Goal: Information Seeking & Learning: Learn about a topic

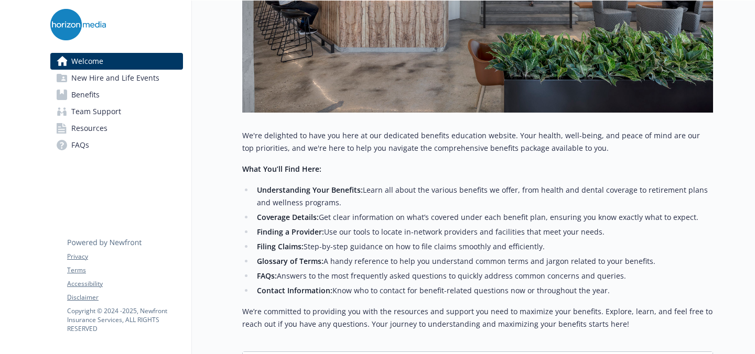
scroll to position [413, 0]
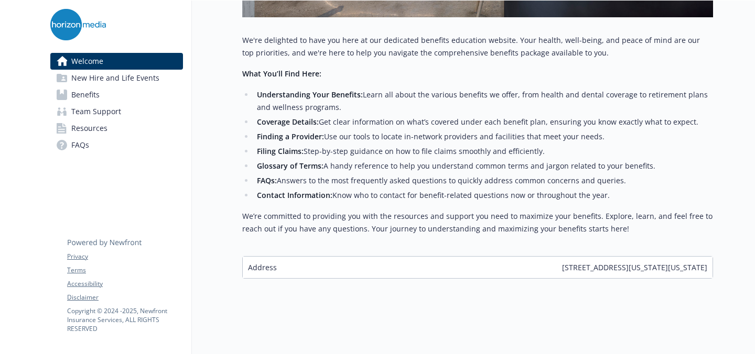
click at [151, 77] on span "New Hire and Life Events" at bounding box center [115, 78] width 88 height 17
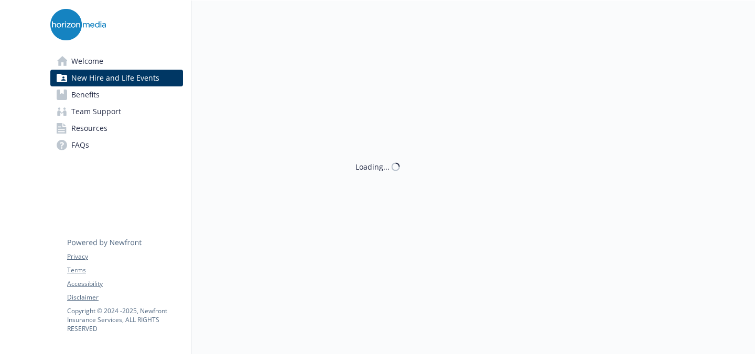
click at [118, 94] on link "Benefits" at bounding box center [116, 94] width 133 height 17
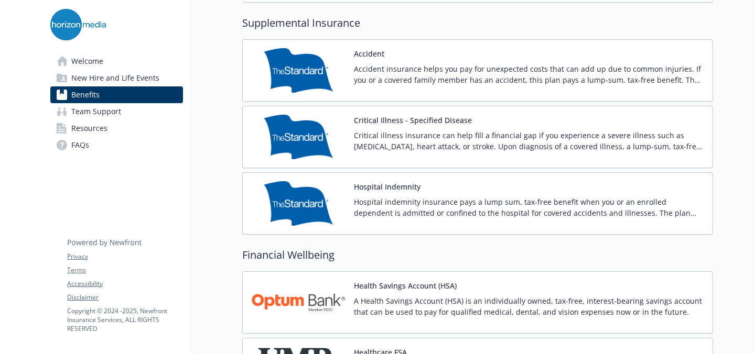
scroll to position [1240, 0]
